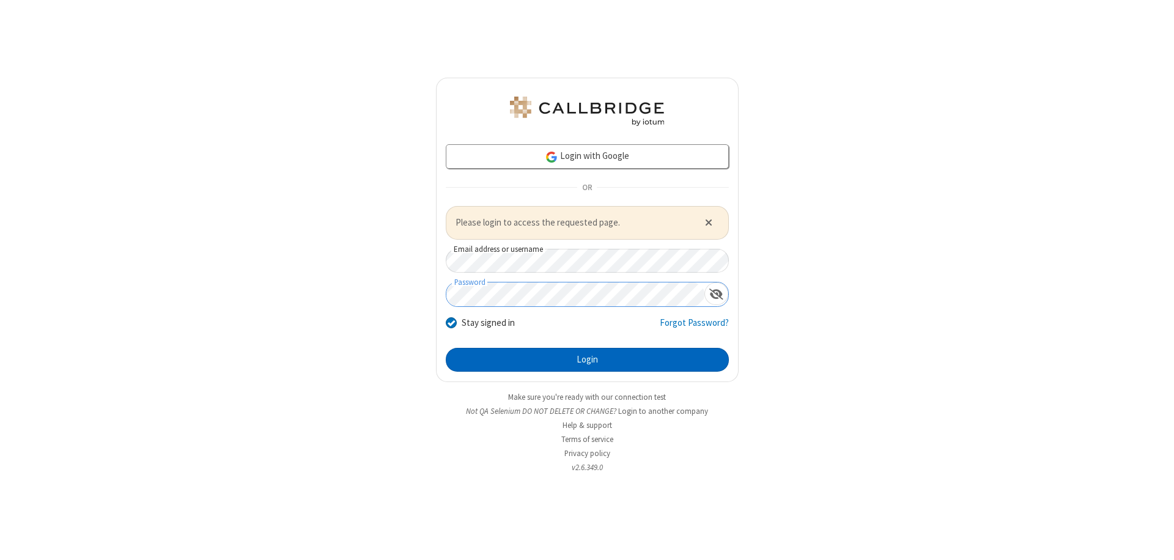
click at [587, 360] on button "Login" at bounding box center [587, 360] width 283 height 24
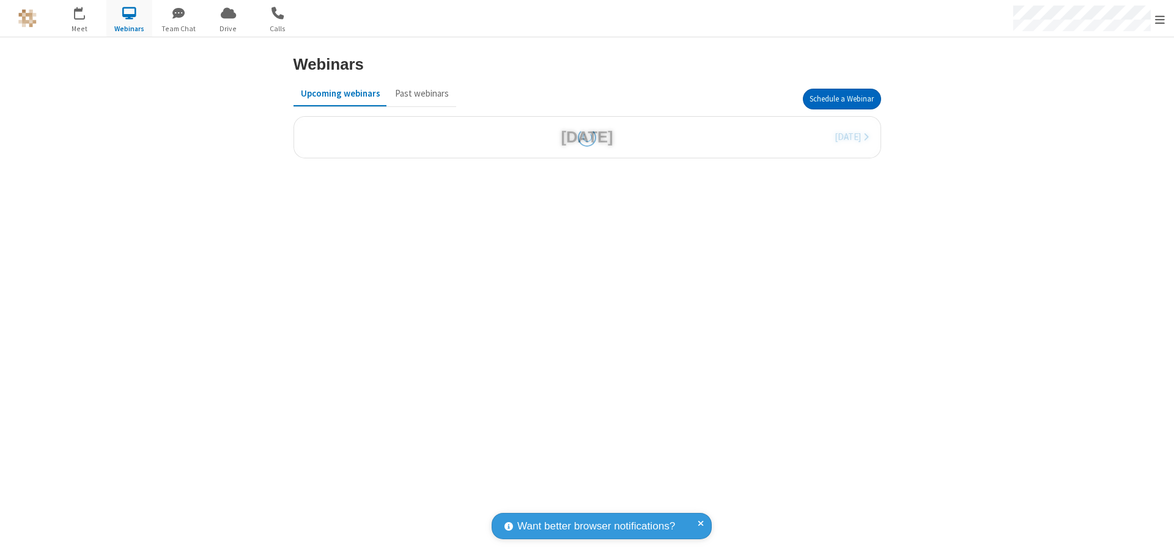
click at [841, 99] on button "Schedule a Webinar" at bounding box center [842, 99] width 78 height 21
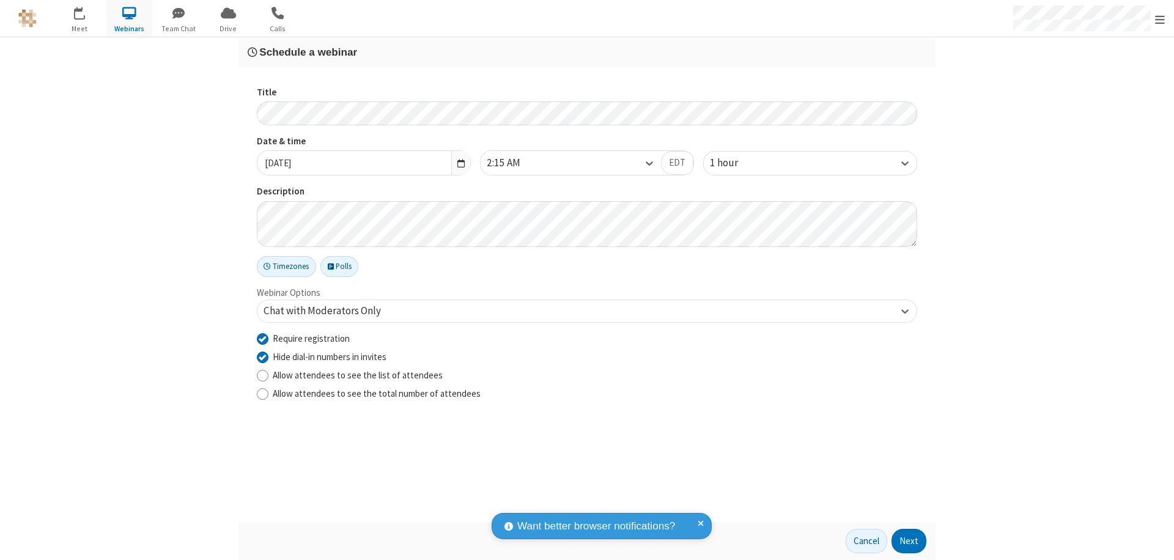
click at [262, 338] on input "Require registration" at bounding box center [263, 338] width 12 height 13
checkbox input "false"
click at [909, 541] on button "Next" at bounding box center [909, 541] width 35 height 24
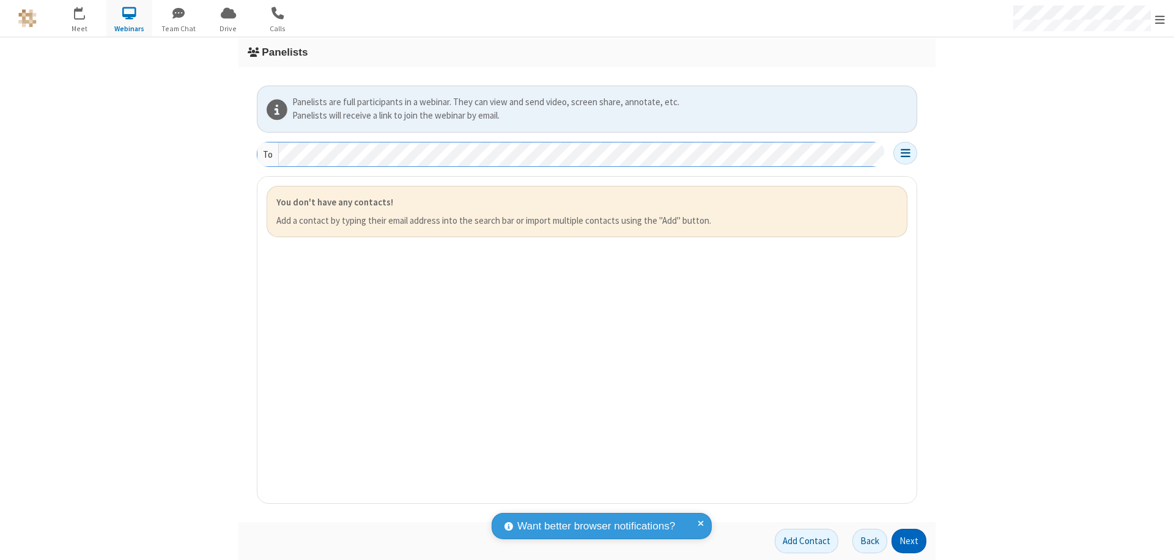
click at [909, 541] on button "Next" at bounding box center [909, 541] width 35 height 24
